Goal: Task Accomplishment & Management: Manage account settings

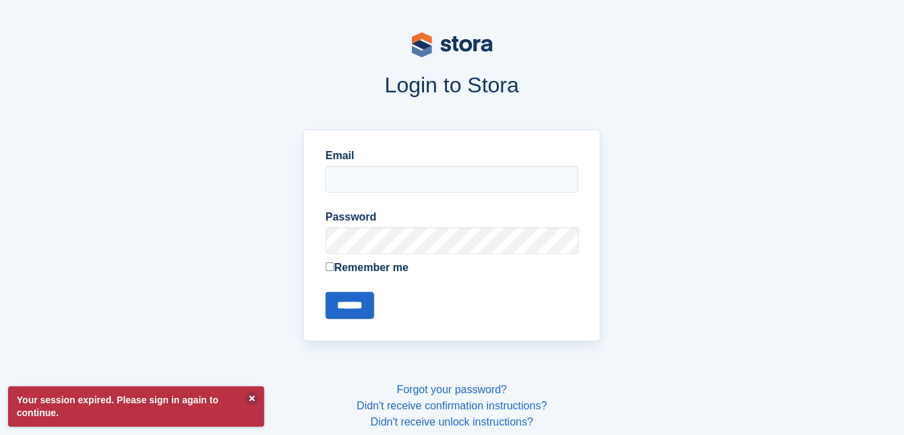
type input "**********"
click at [360, 307] on input "******" at bounding box center [349, 305] width 49 height 27
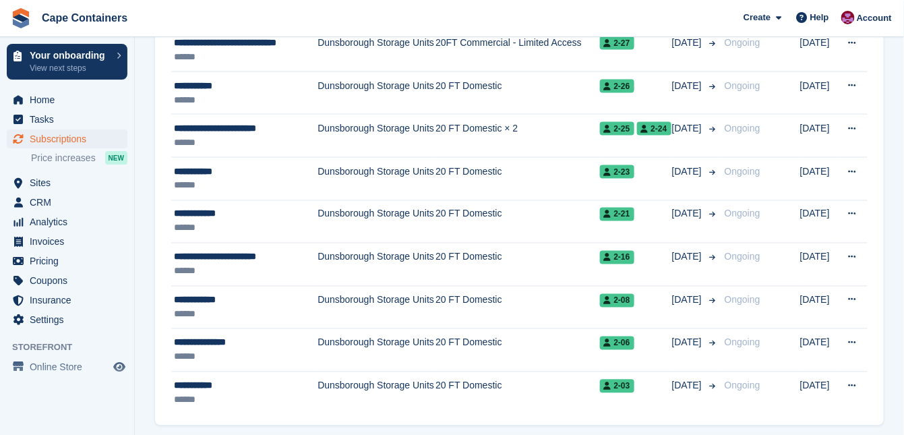
scroll to position [2138, 0]
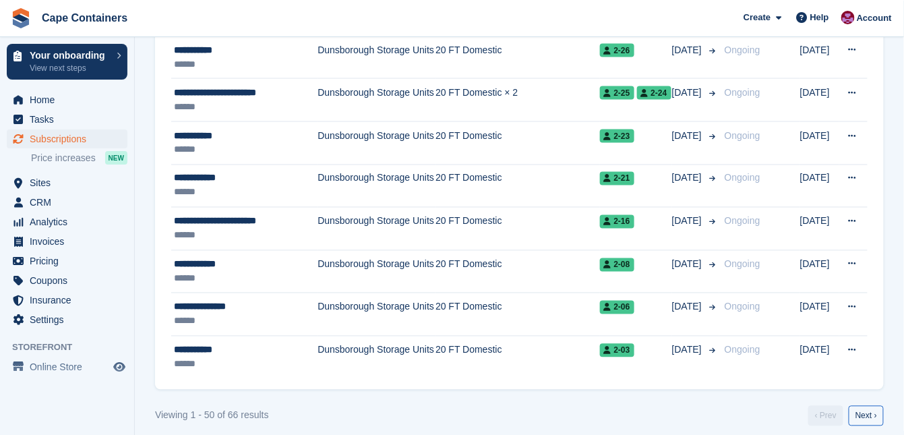
click at [881, 406] on link "Next ›" at bounding box center [865, 416] width 35 height 20
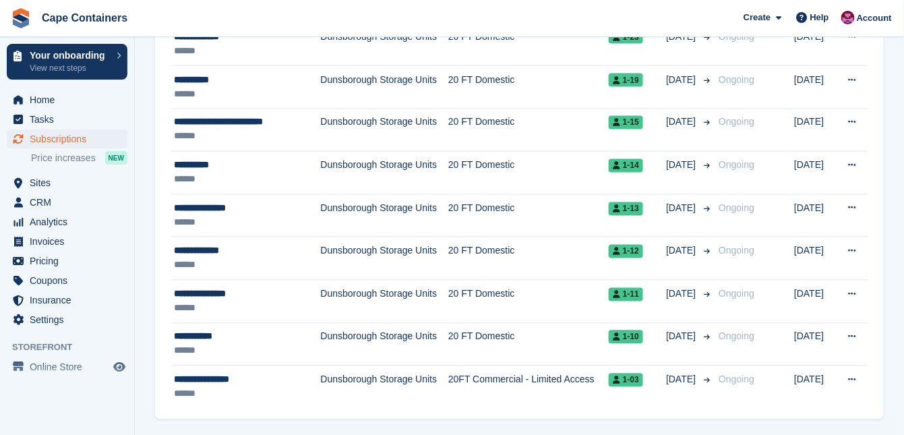
scroll to position [633, 0]
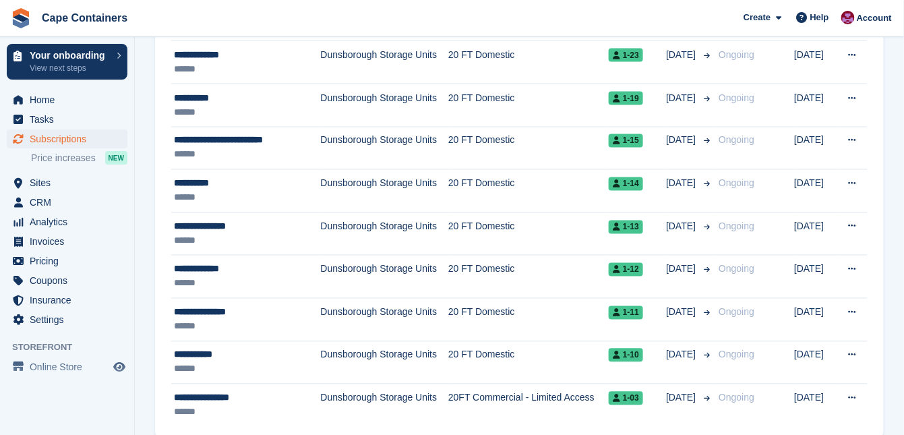
click at [194, 311] on div "**********" at bounding box center [240, 312] width 133 height 14
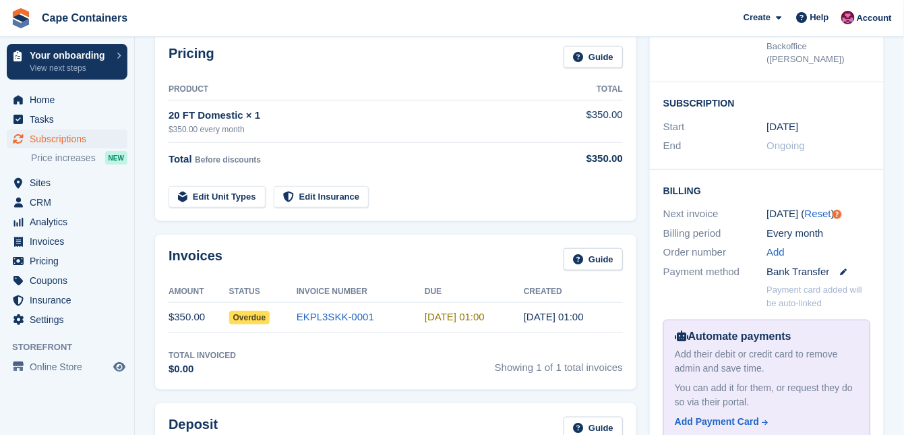
scroll to position [216, 0]
click at [315, 314] on link "EKPL3SKK-0001" at bounding box center [334, 315] width 77 height 11
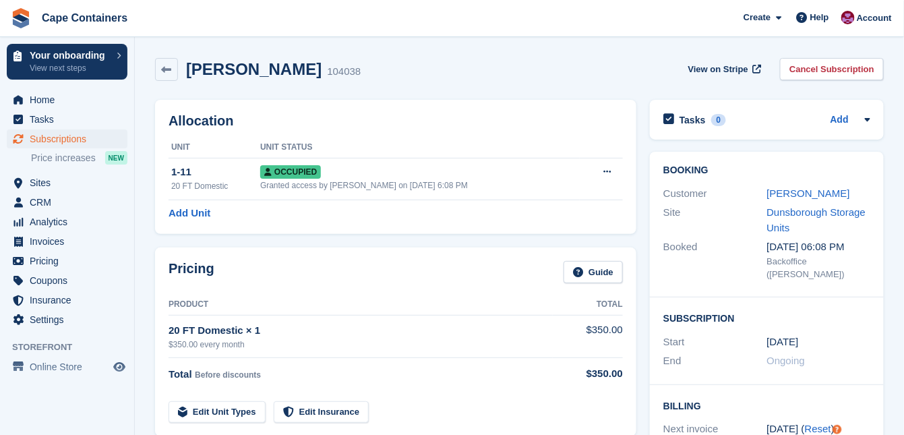
click at [602, 167] on button at bounding box center [606, 172] width 25 height 20
click at [474, 164] on td "Occupied Granted access by Matt Dollisson on 28th Aug, 6:08 PM" at bounding box center [419, 179] width 319 height 42
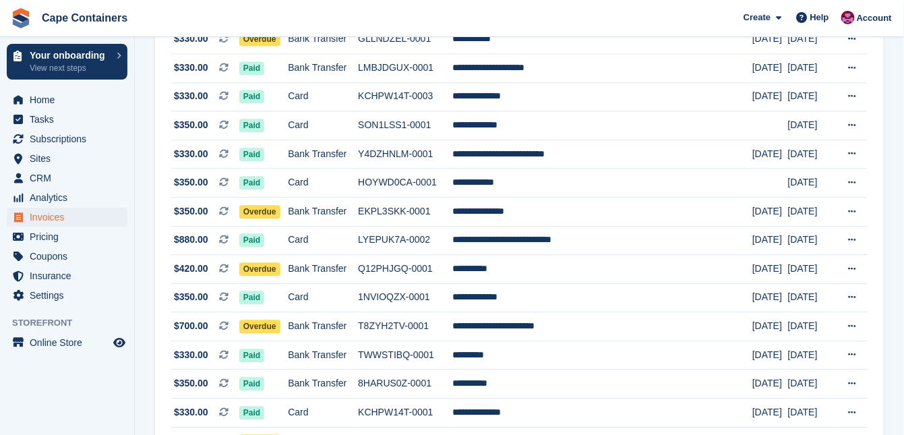
scroll to position [862, 0]
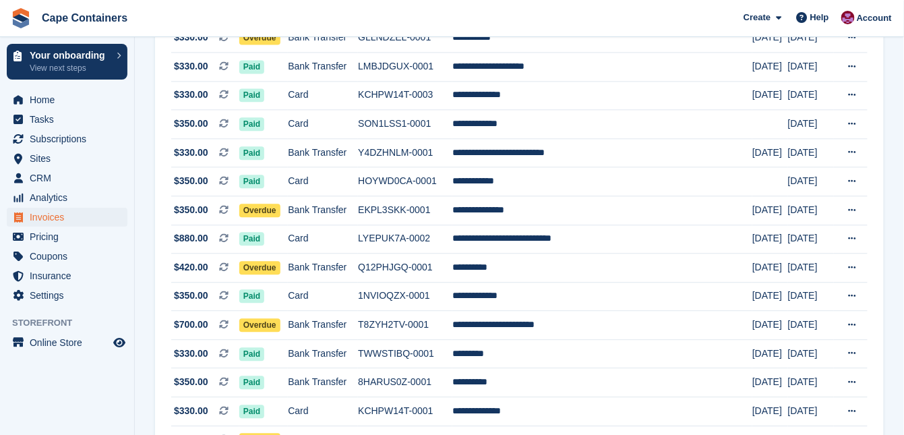
click at [854, 205] on icon at bounding box center [851, 209] width 7 height 9
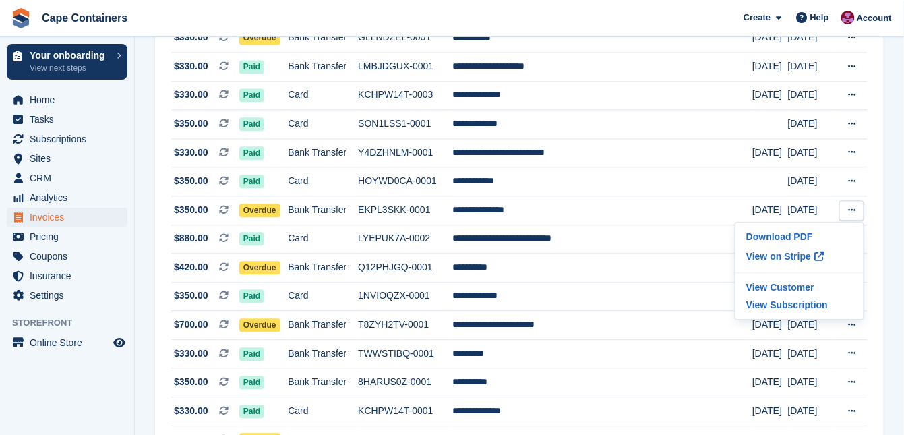
click at [592, 195] on td "**********" at bounding box center [602, 209] width 300 height 29
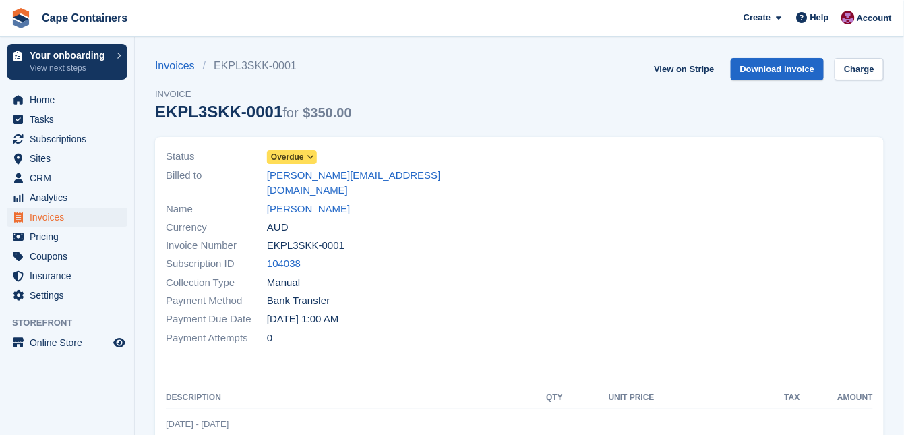
click at [311, 154] on icon at bounding box center [310, 157] width 7 height 8
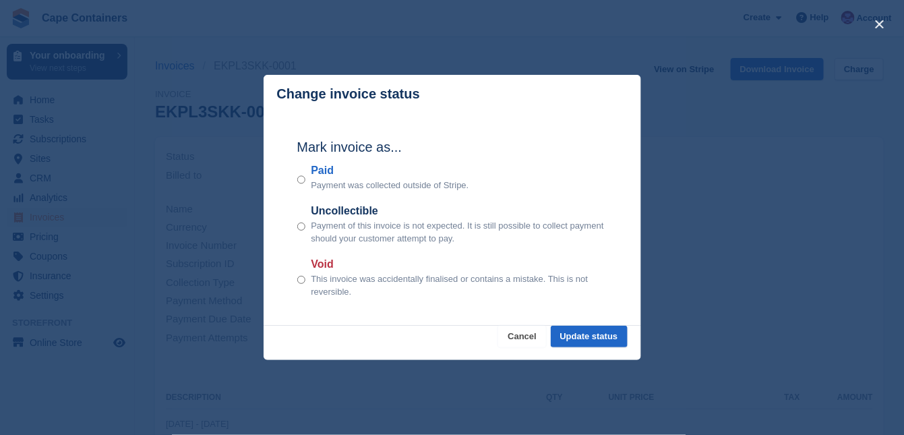
click at [517, 344] on button "Cancel" at bounding box center [522, 336] width 48 height 22
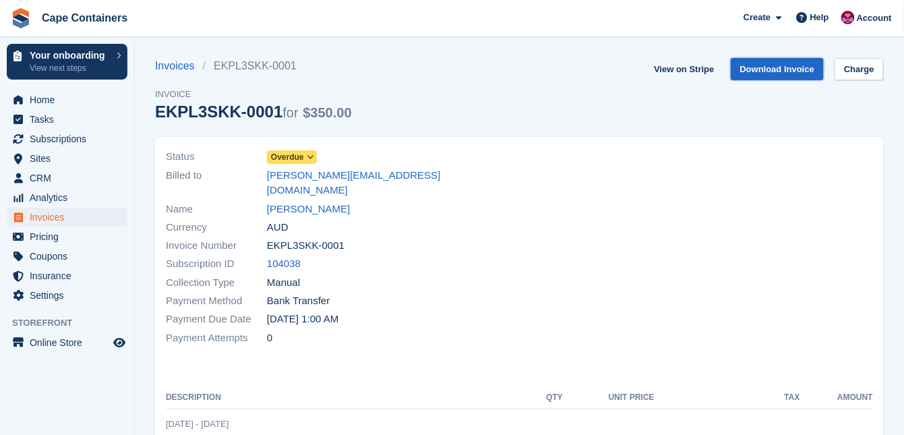
click at [802, 60] on link "Download Invoice" at bounding box center [777, 69] width 94 height 22
click at [319, 201] on link "Katrina Vincent" at bounding box center [308, 208] width 83 height 15
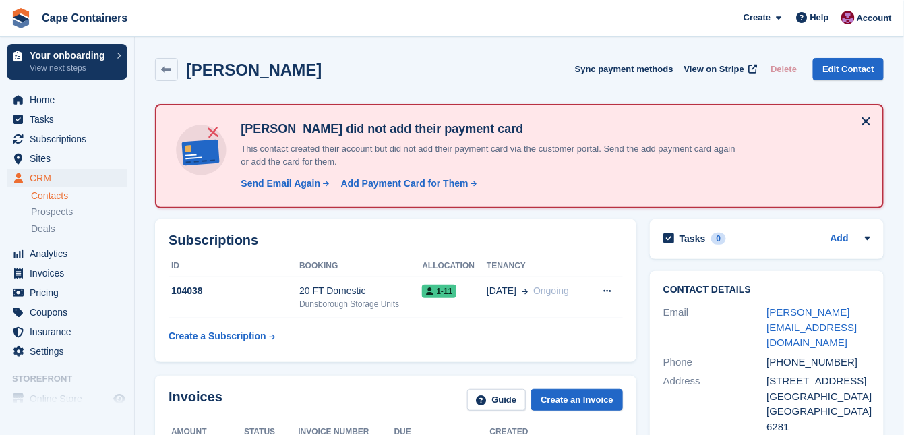
click at [275, 183] on div "Send Email Again" at bounding box center [281, 184] width 80 height 14
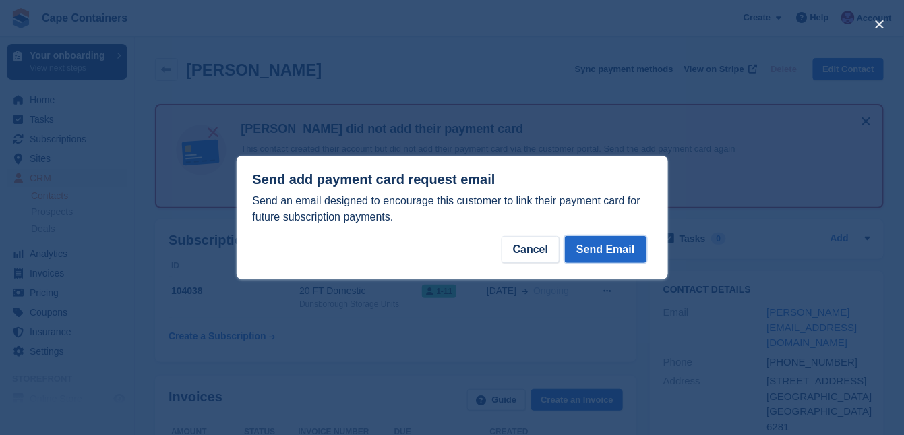
click at [613, 248] on button "Send Email" at bounding box center [605, 249] width 81 height 27
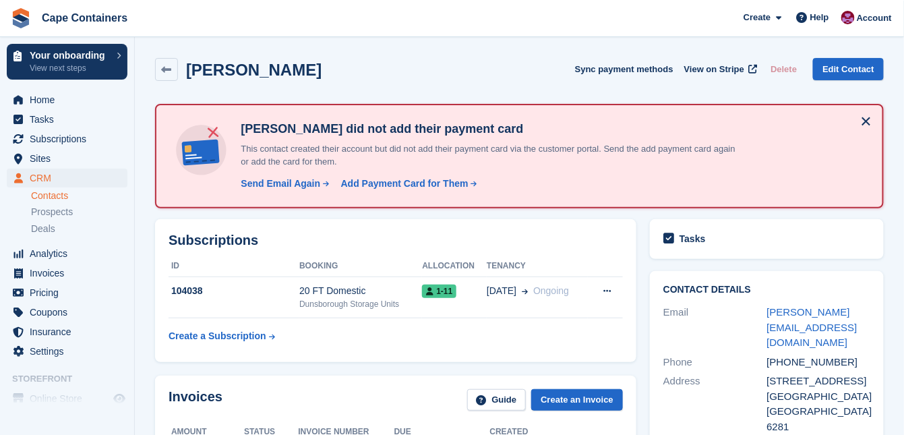
drag, startPoint x: 766, startPoint y: 315, endPoint x: 813, endPoint y: 314, distance: 46.5
click at [813, 314] on link "katrina.vincent77@gmail.com" at bounding box center [812, 327] width 90 height 42
click at [163, 66] on icon at bounding box center [167, 70] width 10 height 10
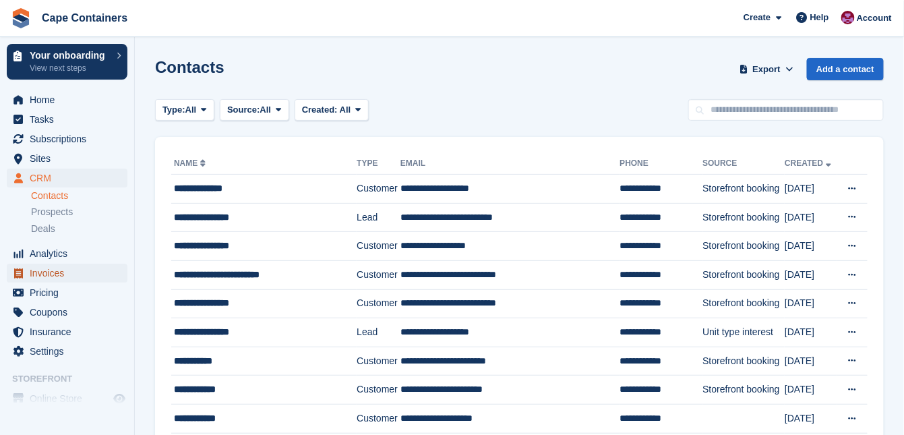
click at [46, 275] on span "Invoices" at bounding box center [70, 272] width 81 height 19
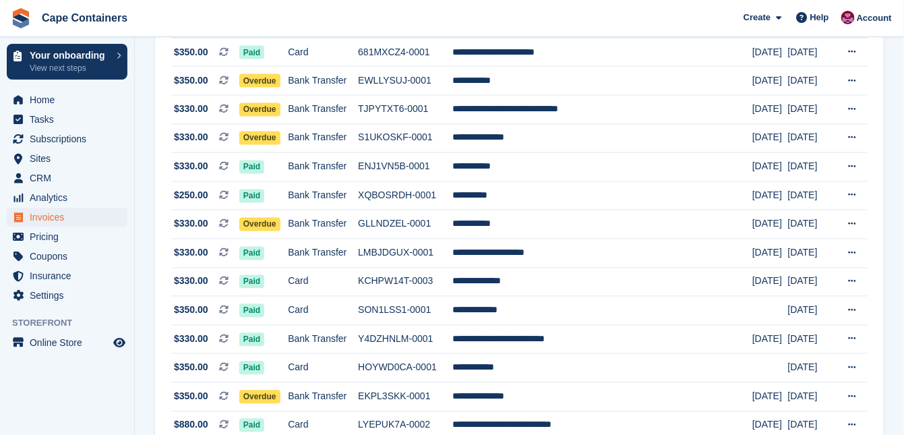
scroll to position [701, 0]
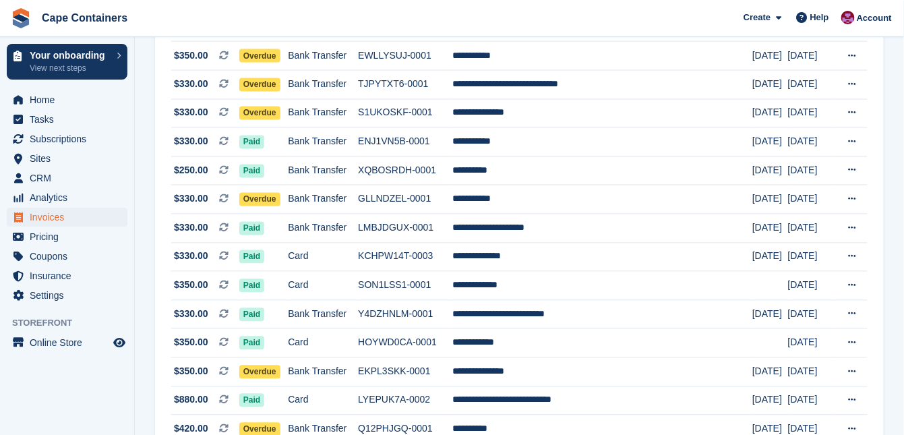
click at [857, 108] on button at bounding box center [851, 113] width 25 height 20
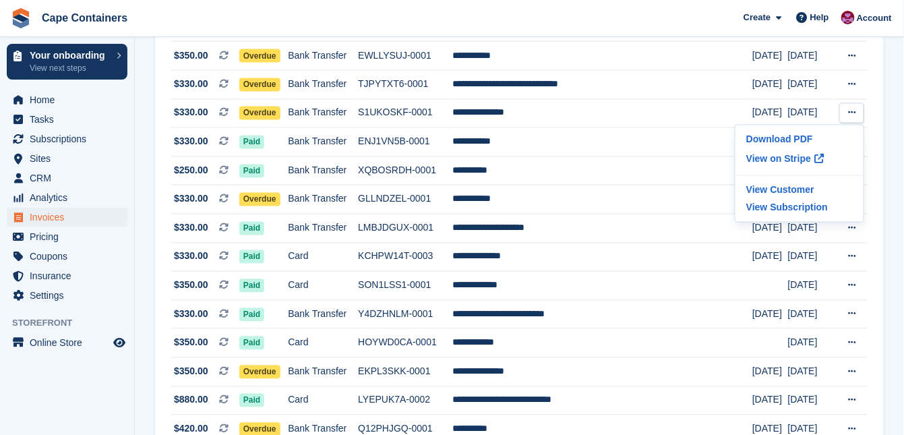
click at [358, 112] on td "Bank Transfer" at bounding box center [323, 113] width 70 height 29
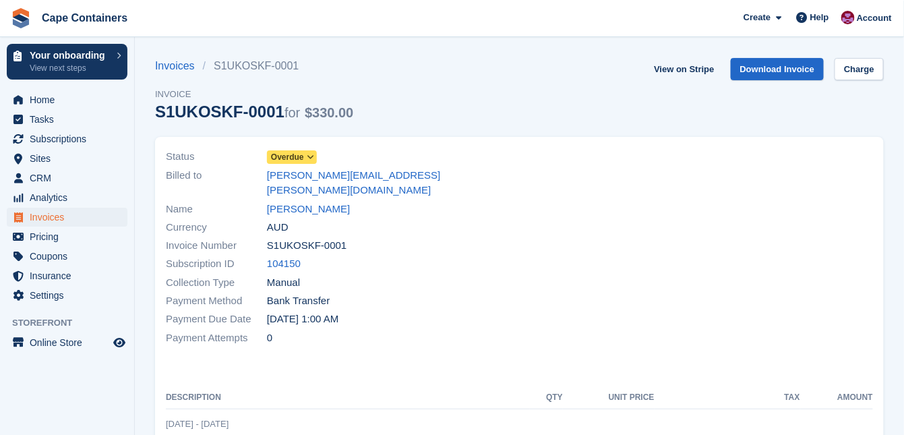
click at [307, 162] on span at bounding box center [310, 157] width 11 height 11
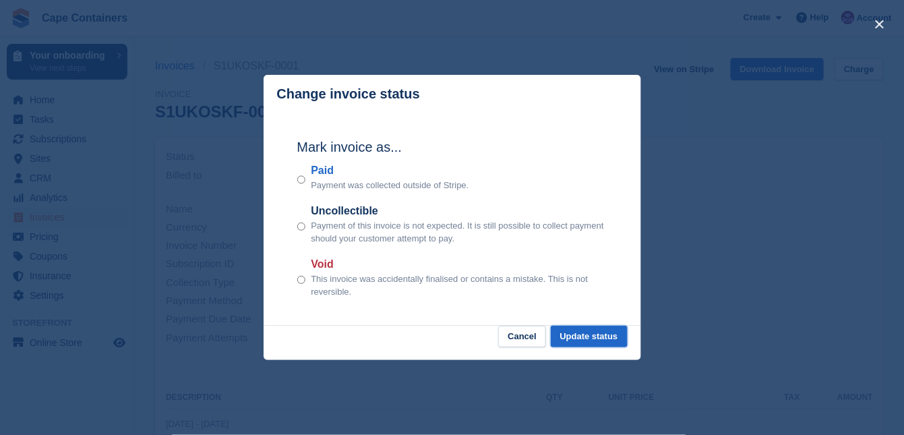
click at [598, 338] on button "Update status" at bounding box center [588, 336] width 77 height 22
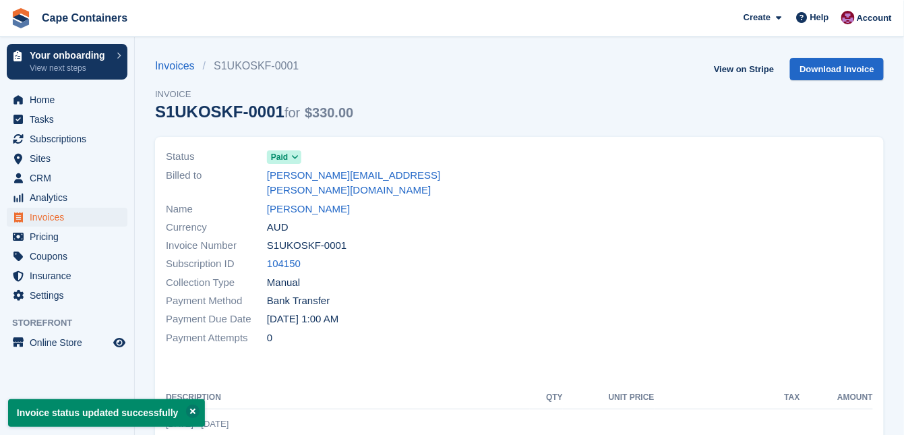
click at [175, 65] on link "Invoices" at bounding box center [179, 66] width 48 height 16
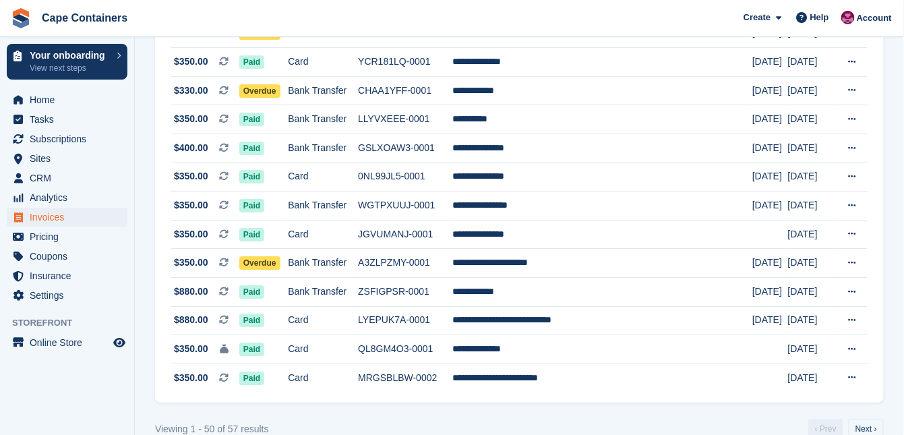
scroll to position [1287, 0]
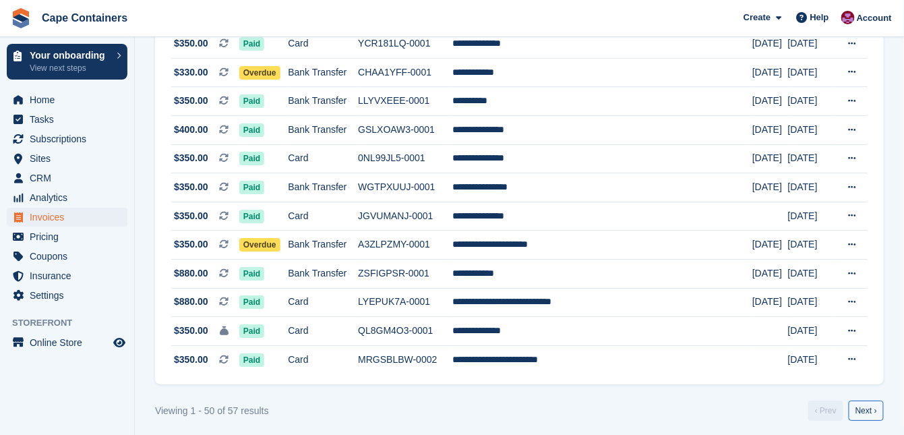
click at [872, 404] on link "Next ›" at bounding box center [865, 410] width 35 height 20
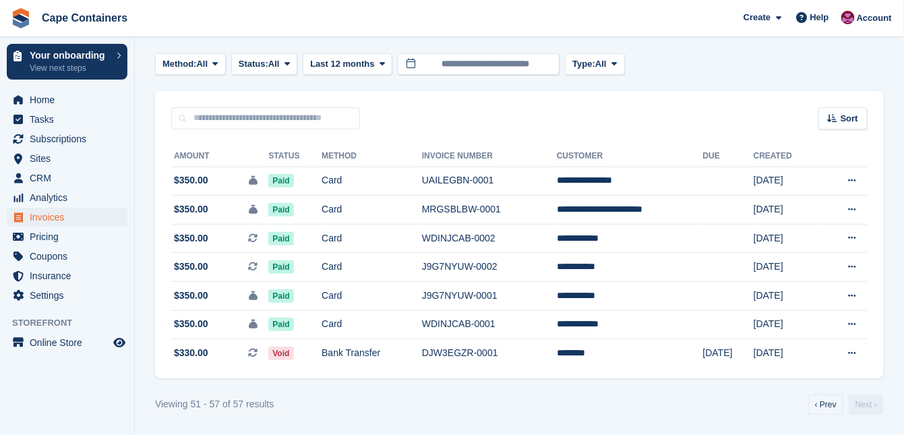
scroll to position [58, 0]
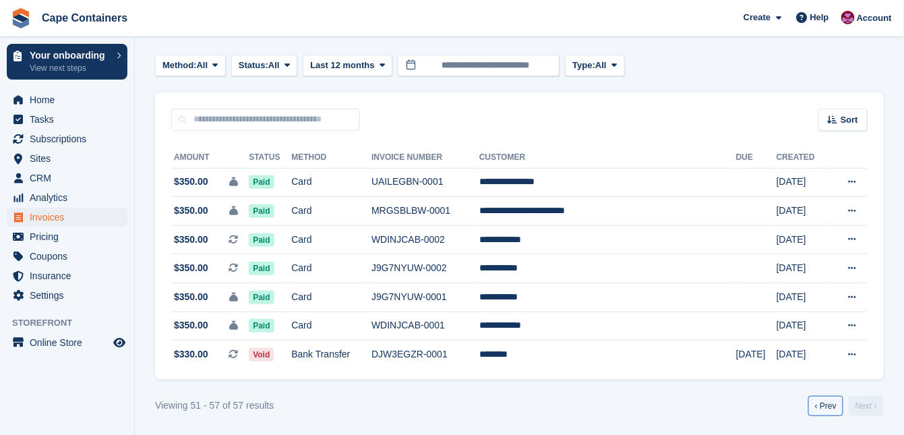
click at [821, 401] on link "‹ Prev" at bounding box center [825, 405] width 35 height 20
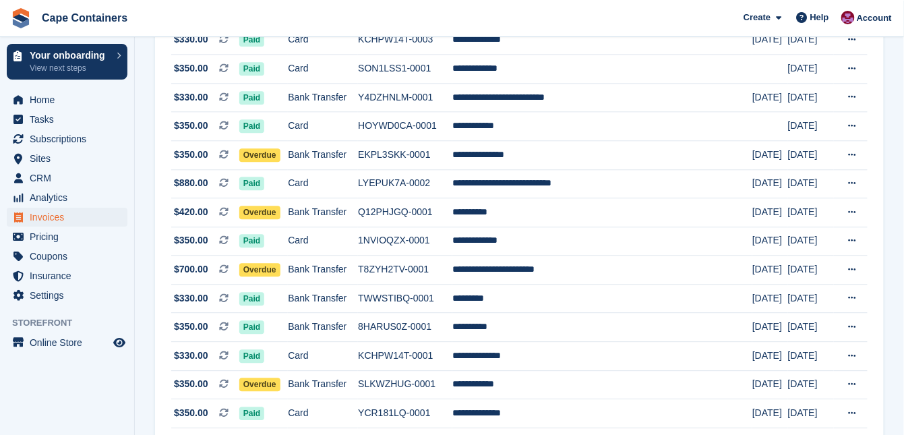
scroll to position [920, 0]
